Goal: Transaction & Acquisition: Purchase product/service

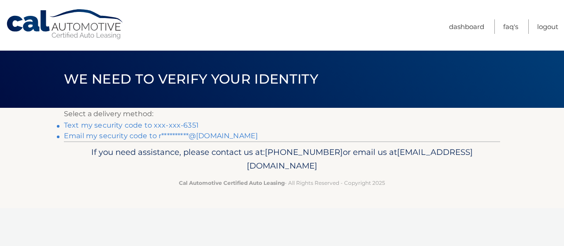
click at [172, 126] on link "Text my security code to xxx-xxx-6351" at bounding box center [131, 125] width 135 height 8
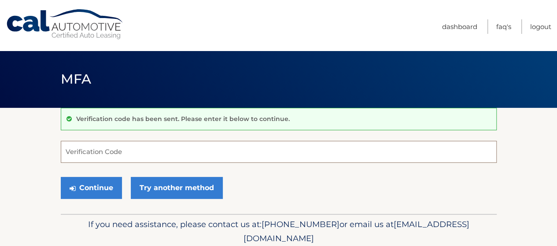
click at [122, 154] on input "Verification Code" at bounding box center [279, 152] width 436 height 22
type input "121018"
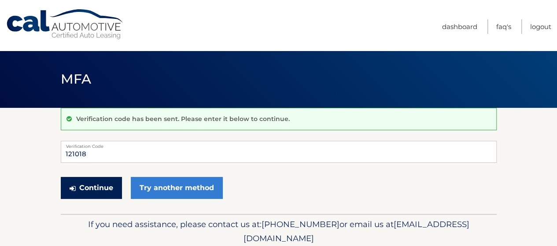
click at [104, 190] on button "Continue" at bounding box center [91, 188] width 61 height 22
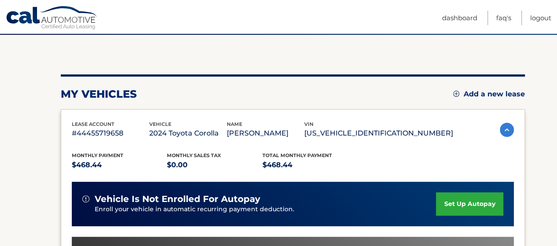
scroll to position [287, 0]
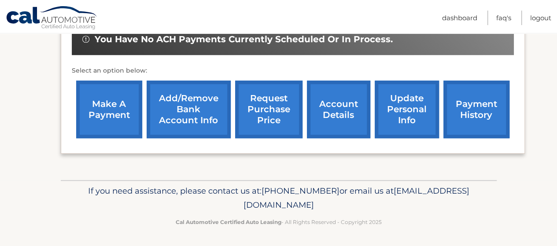
click at [107, 105] on link "make a payment" at bounding box center [109, 110] width 66 height 58
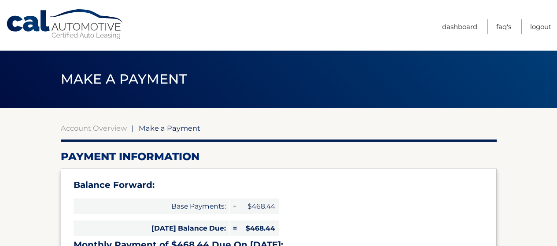
select select "NjViNTcwM2EtZmVhNi00YTQ2LWExNDYtYmRiNjEyMjg4OTM3"
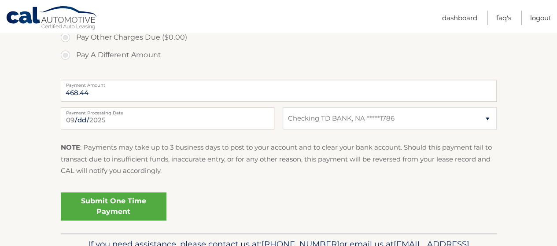
scroll to position [367, 0]
click at [306, 122] on select "Select Bank Account Checking TD BANK, NA *****1786" at bounding box center [390, 118] width 214 height 22
click at [283, 107] on select "Select Bank Account Checking TD BANK, NA *****1786" at bounding box center [390, 118] width 214 height 22
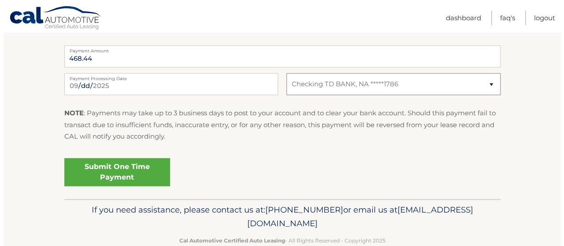
scroll to position [420, 0]
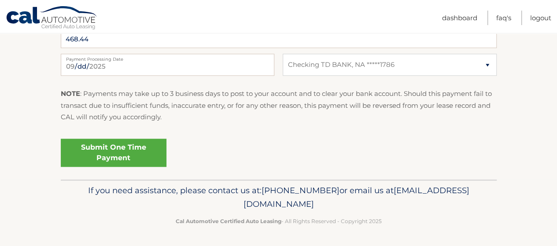
click at [135, 158] on link "Submit One Time Payment" at bounding box center [114, 153] width 106 height 28
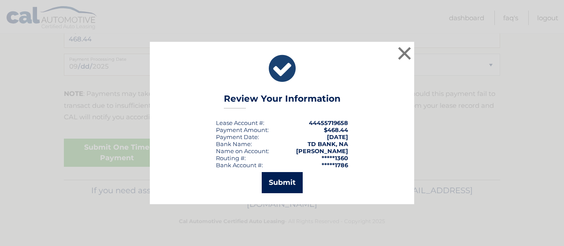
click at [289, 190] on button "Submit" at bounding box center [282, 182] width 41 height 21
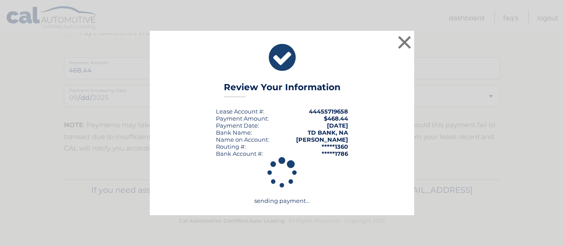
scroll to position [389, 0]
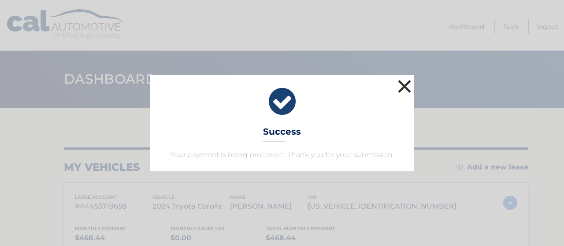
click at [403, 86] on button "×" at bounding box center [405, 87] width 18 height 18
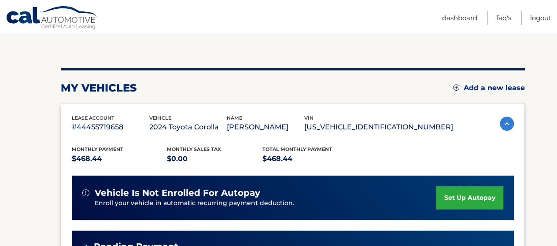
scroll to position [73, 0]
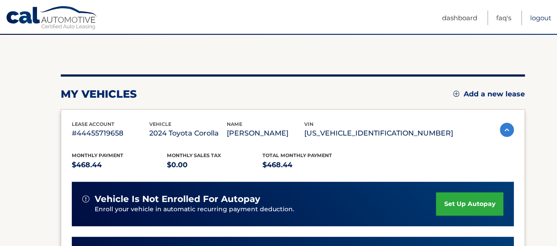
click at [540, 17] on link "Logout" at bounding box center [541, 18] width 21 height 15
